Goal: Obtain resource: Obtain resource

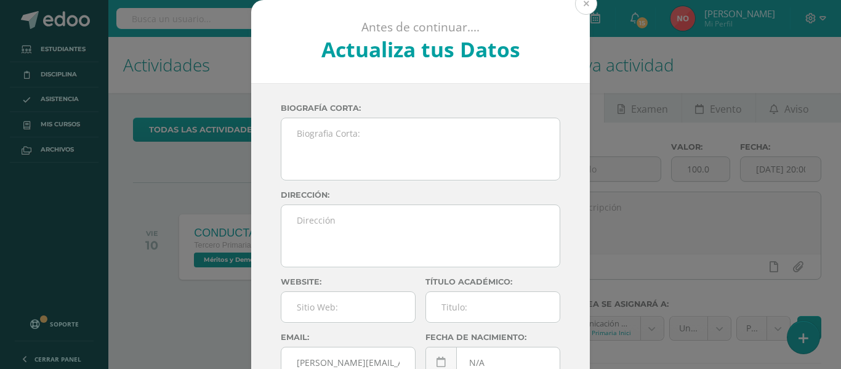
click at [576, 4] on button at bounding box center [586, 4] width 22 height 22
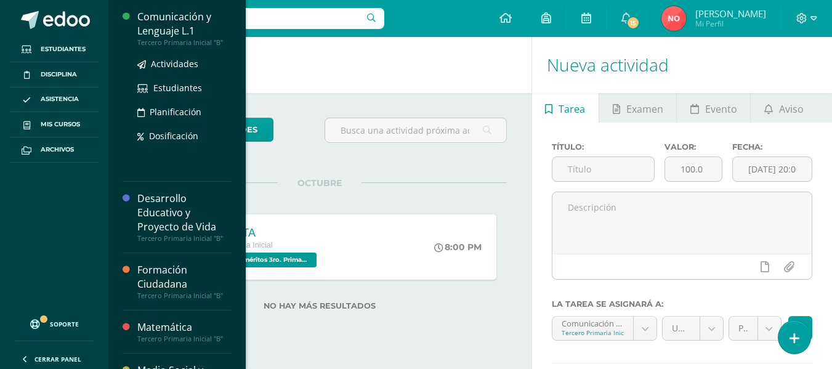
click at [198, 19] on div "Comunicación y Lenguaje L.1" at bounding box center [184, 24] width 94 height 28
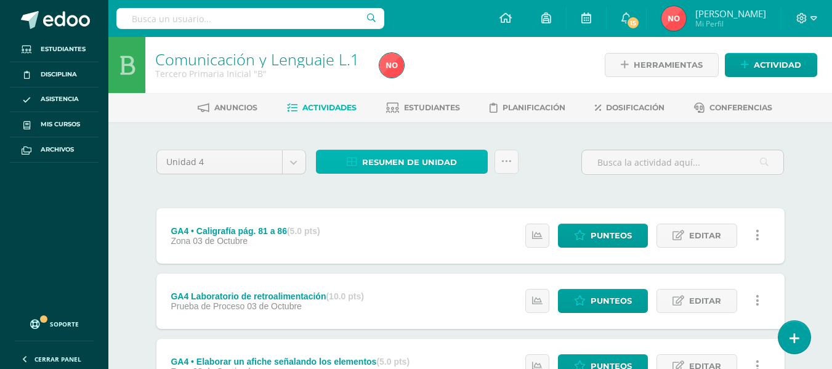
click at [420, 155] on span "Resumen de unidad" at bounding box center [409, 162] width 95 height 23
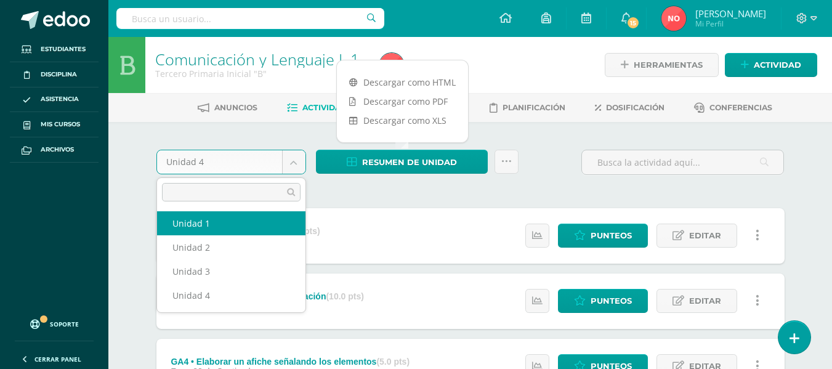
select select "Unidad 1"
